Goal: Task Accomplishment & Management: Manage account settings

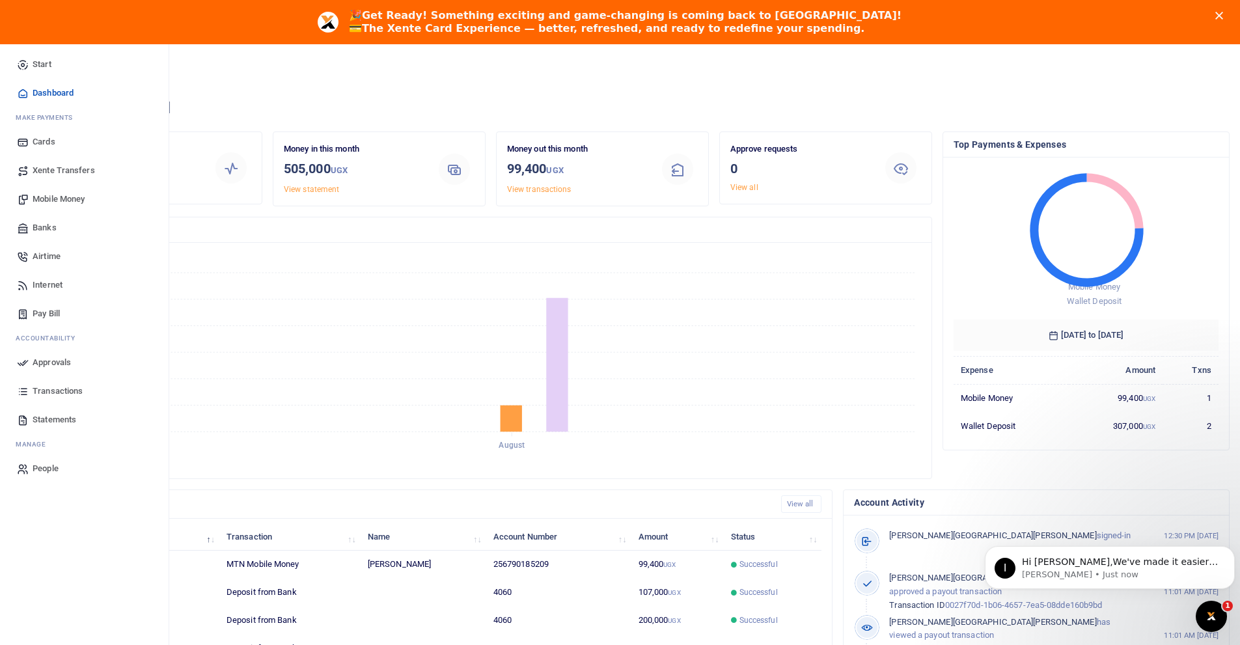
click at [68, 197] on span "Mobile Money" at bounding box center [59, 199] width 52 height 13
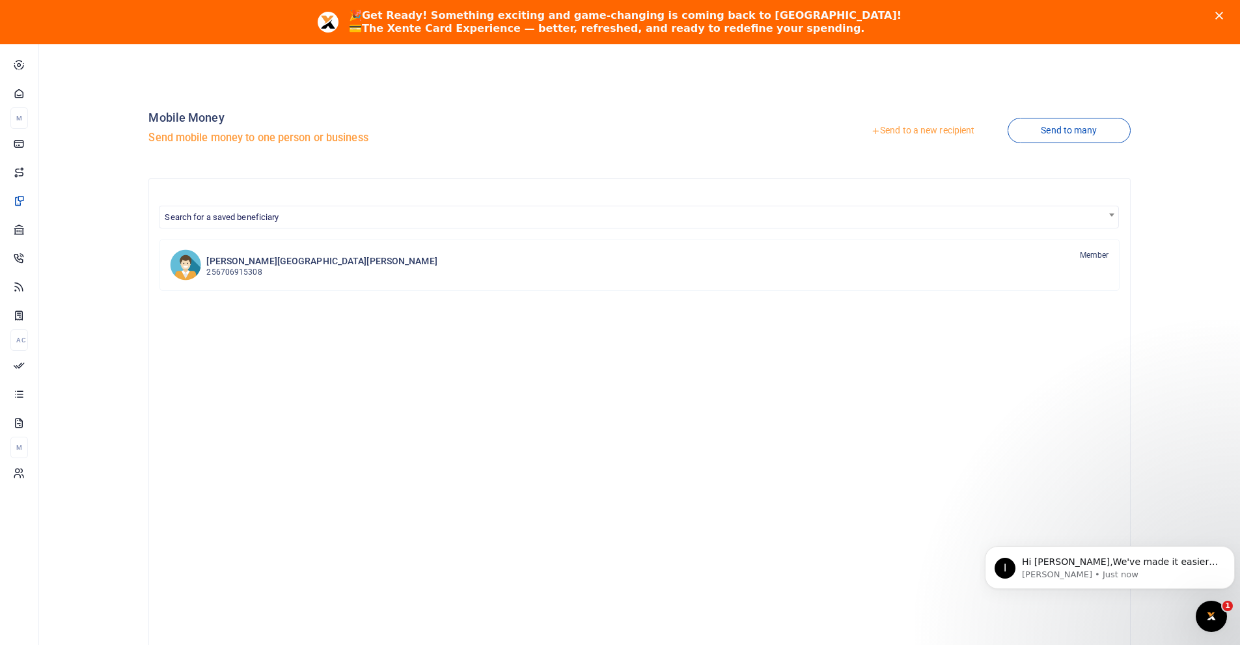
click at [916, 128] on link "Send to a new recipient" at bounding box center [923, 130] width 170 height 23
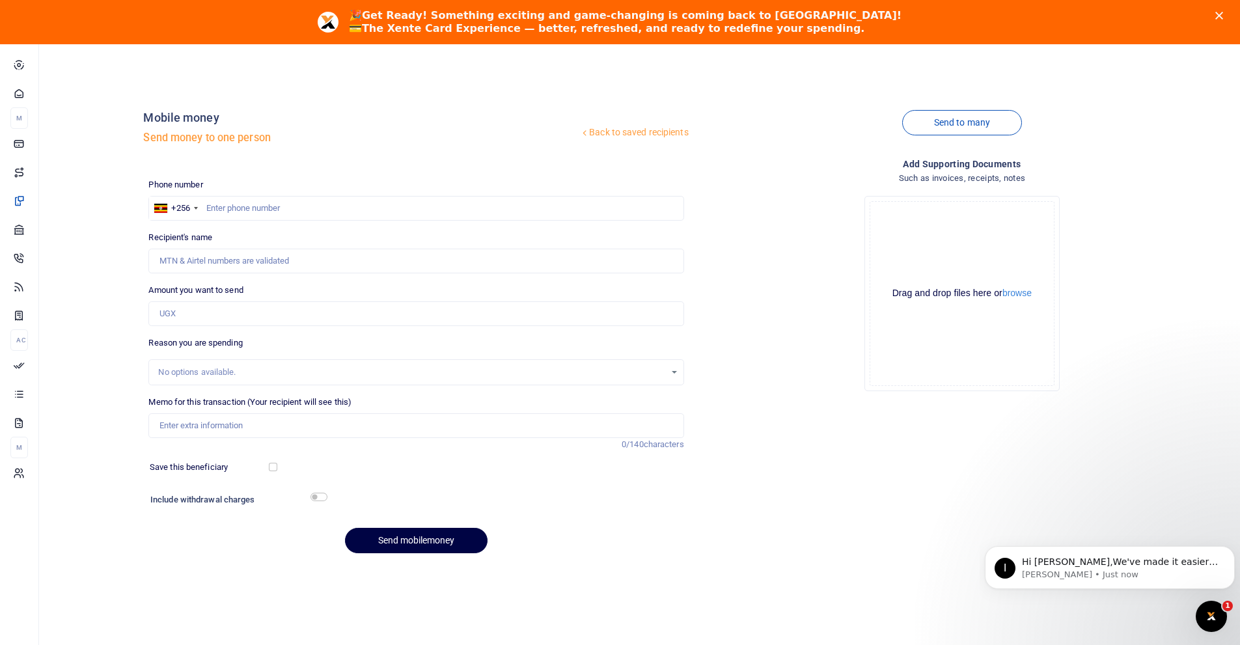
click at [243, 202] on div at bounding box center [620, 322] width 1240 height 645
click at [248, 211] on input "text" at bounding box center [415, 208] width 535 height 25
click at [245, 199] on input "text" at bounding box center [415, 208] width 535 height 25
type input "790185209"
type input "[PERSON_NAME]"
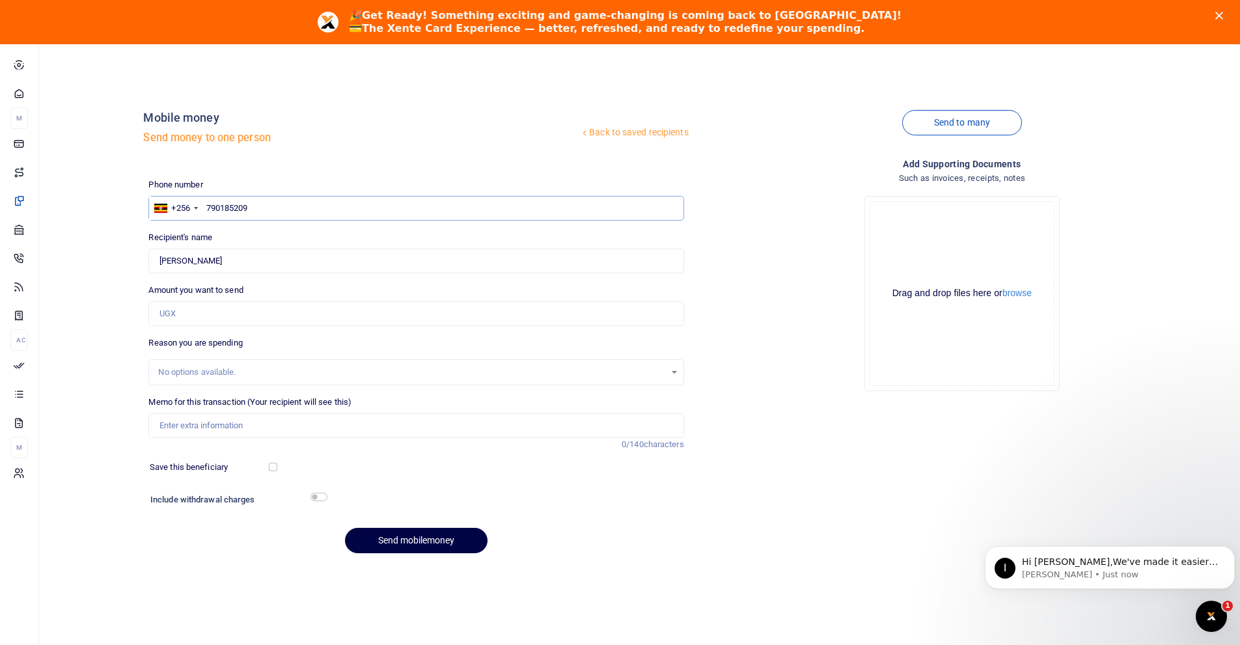
type input "790185209"
click at [232, 317] on input "Amount you want to send" at bounding box center [415, 313] width 535 height 25
type input "145,000"
click at [218, 370] on div "No options available." at bounding box center [411, 372] width 506 height 13
click at [212, 420] on input "Memo for this transaction (Your recipient will see this)" at bounding box center [415, 425] width 535 height 25
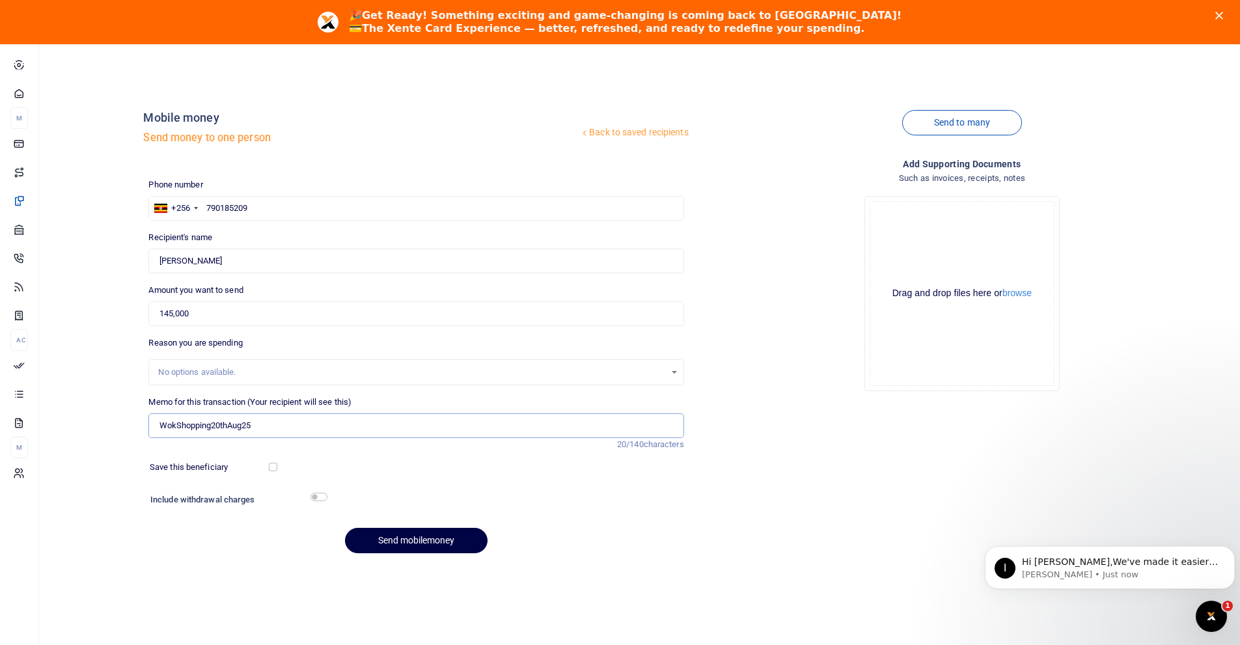
click at [217, 424] on input "WokShopping20thAug25" at bounding box center [415, 425] width 535 height 25
click at [274, 425] on input "WokShopping26thAug25" at bounding box center [415, 425] width 535 height 25
type input "WokShopping26thAug25"
click at [411, 545] on button "Send mobilemoney" at bounding box center [416, 540] width 143 height 25
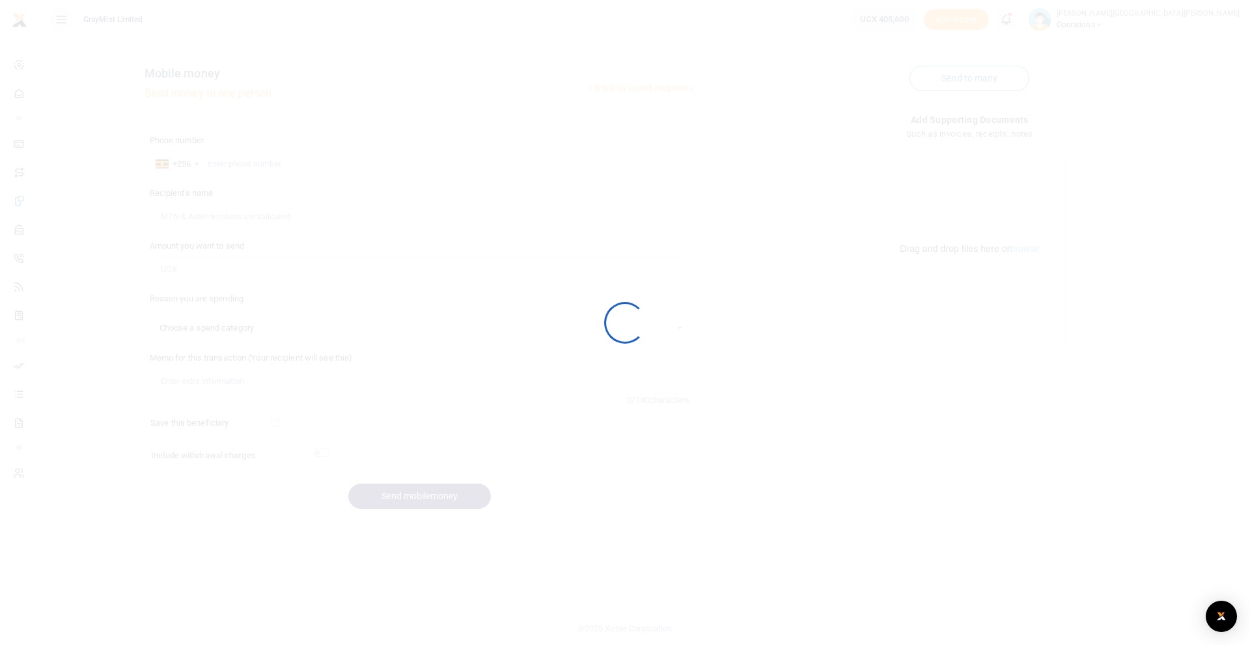
select select
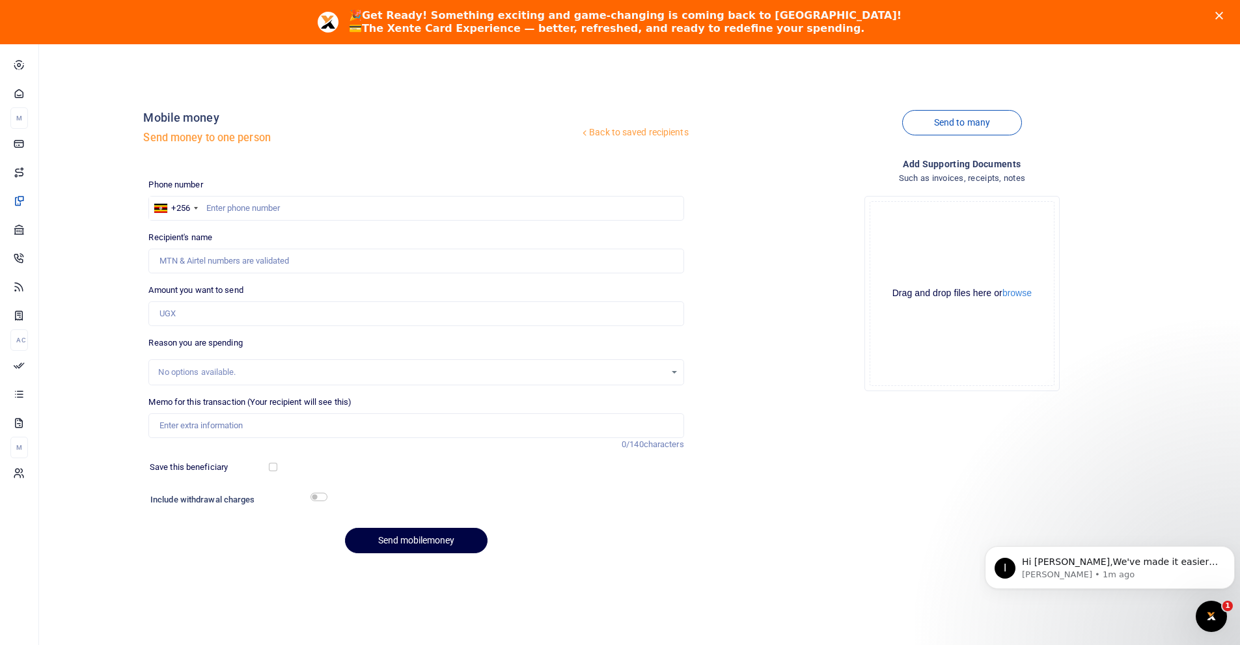
click at [1223, 16] on polygon "Close" at bounding box center [1219, 16] width 8 height 8
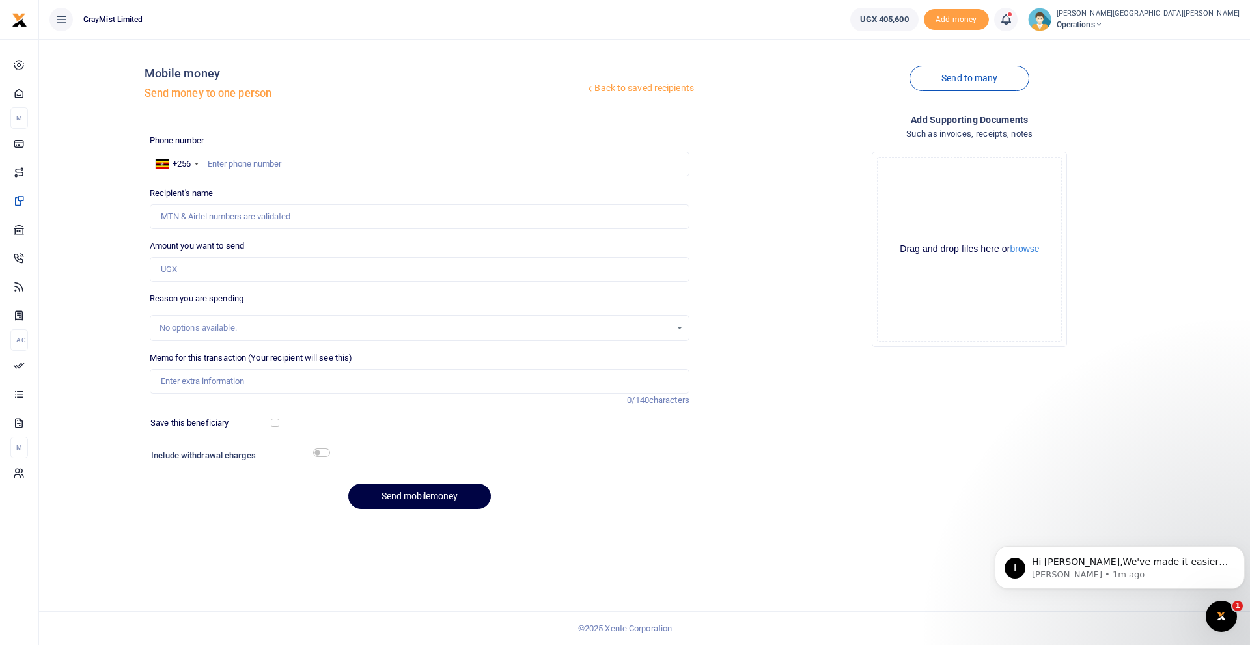
click at [999, 20] on icon at bounding box center [1005, 19] width 13 height 14
click at [862, 88] on h6 "Transactions to act upon" at bounding box center [934, 86] width 144 height 10
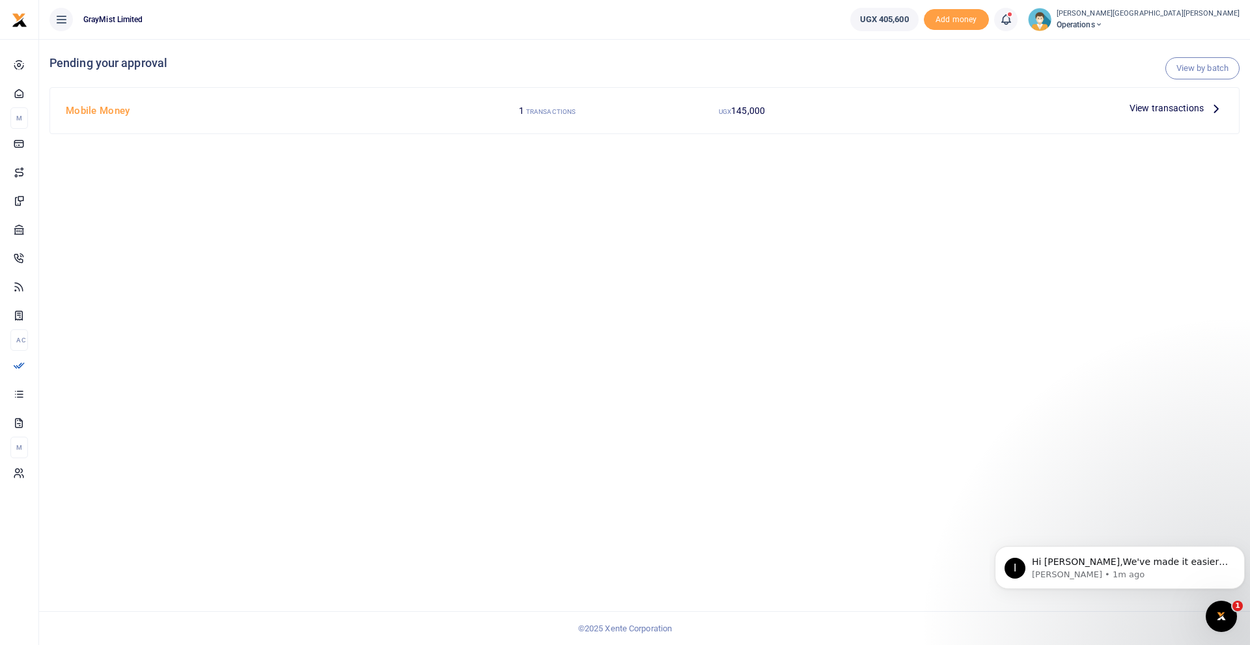
click at [1161, 102] on span "View transactions" at bounding box center [1166, 108] width 74 height 14
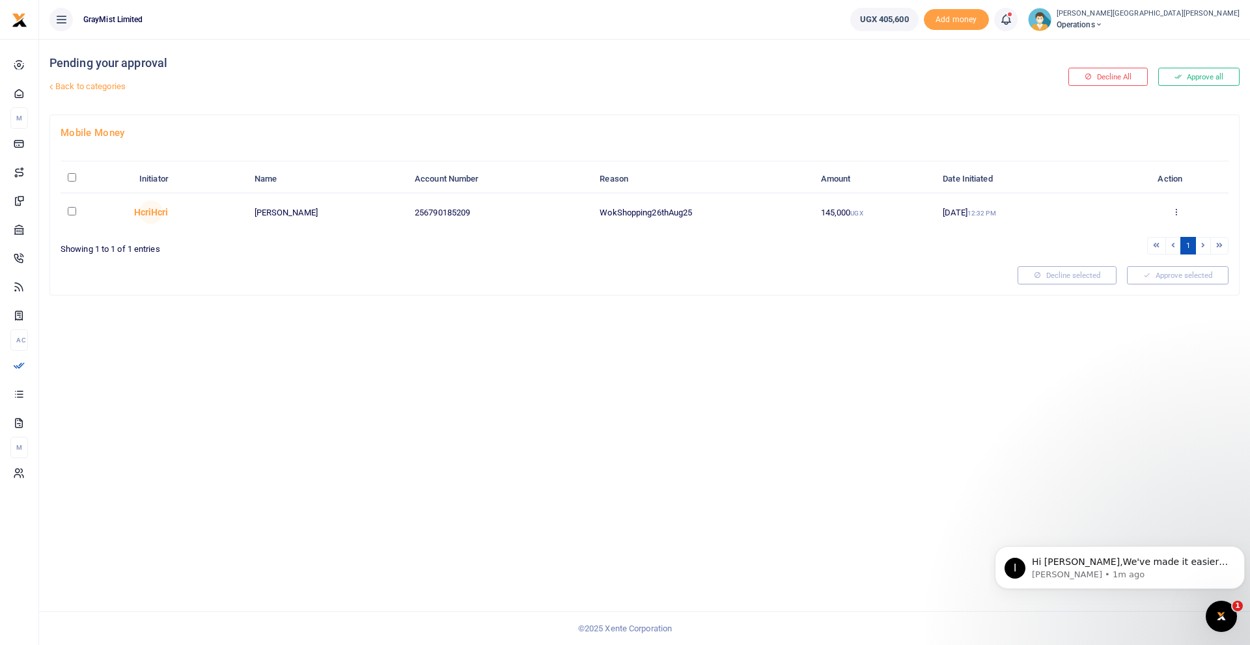
click at [71, 211] on input "checkbox" at bounding box center [72, 211] width 8 height 8
checkbox input "true"
click at [1189, 274] on button "Approve selected (1)" at bounding box center [1173, 275] width 111 height 18
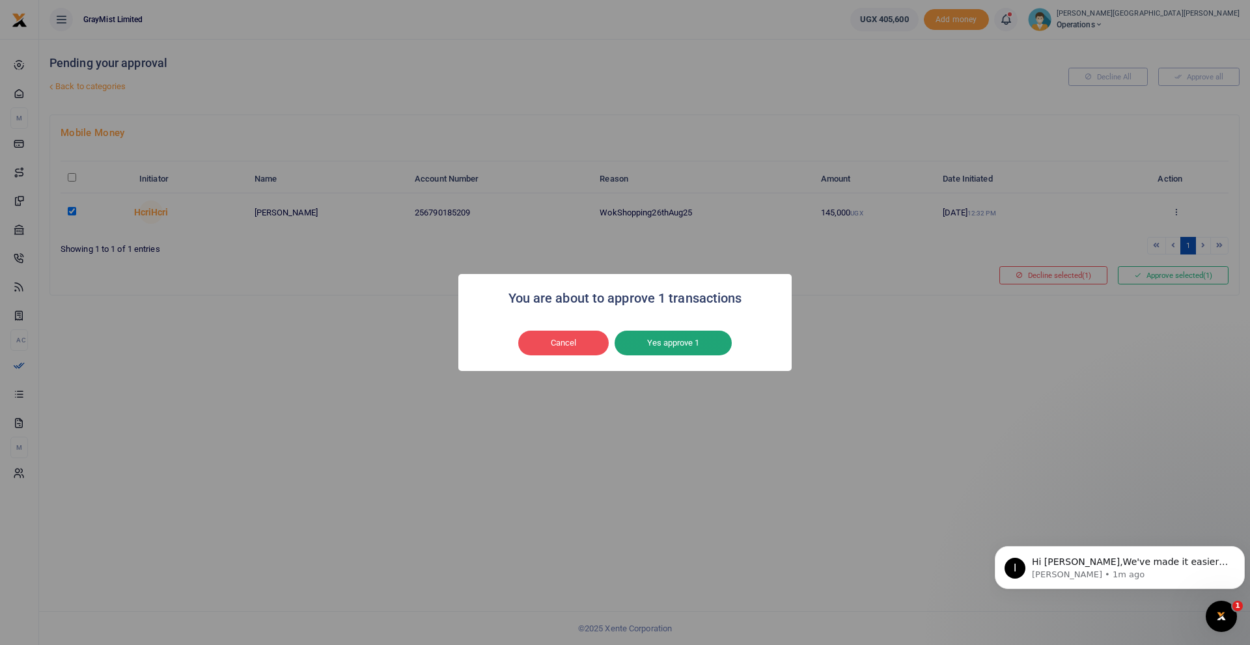
click at [664, 344] on button "Yes approve 1" at bounding box center [672, 343] width 117 height 25
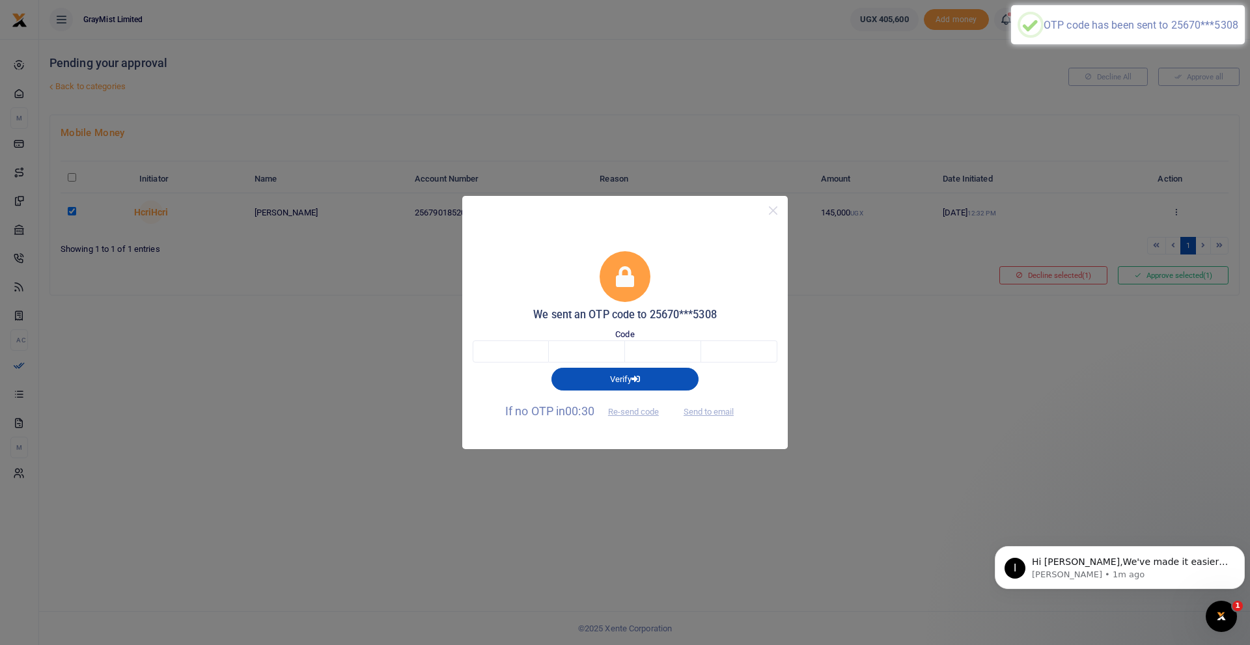
click at [508, 340] on div "Code" at bounding box center [625, 345] width 305 height 35
click at [518, 359] on input "text" at bounding box center [511, 351] width 76 height 22
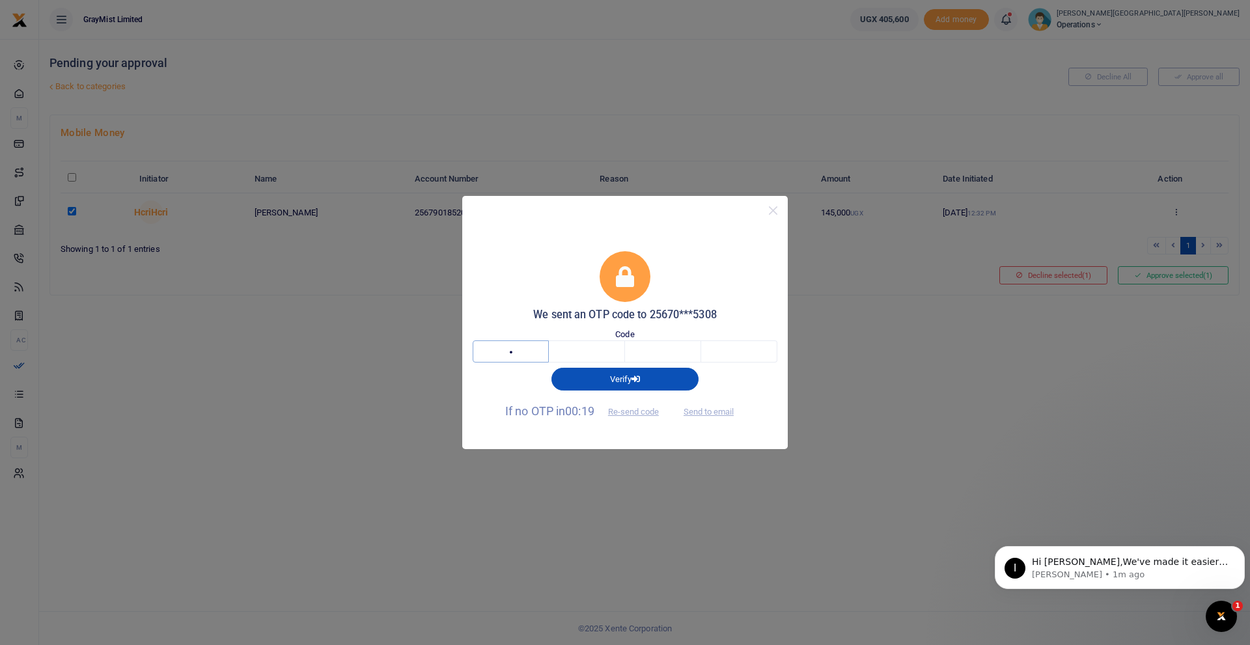
type input "3"
type input "9"
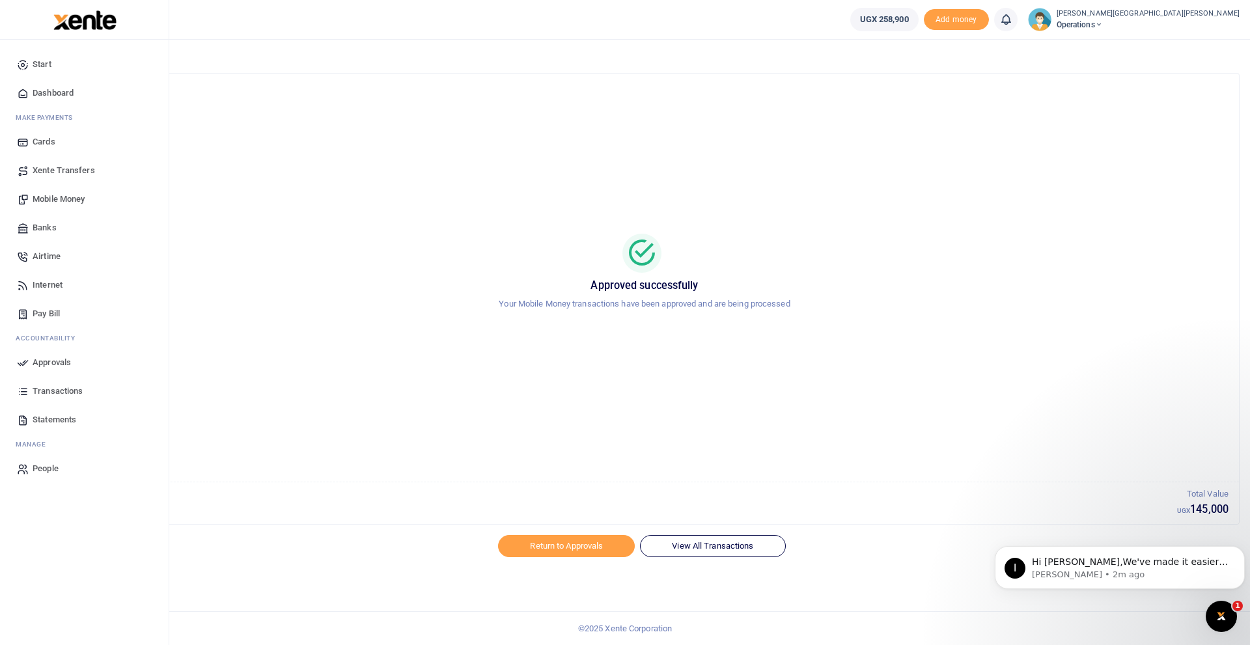
click at [59, 92] on span "Dashboard" at bounding box center [53, 93] width 41 height 13
